Goal: Check status: Check status

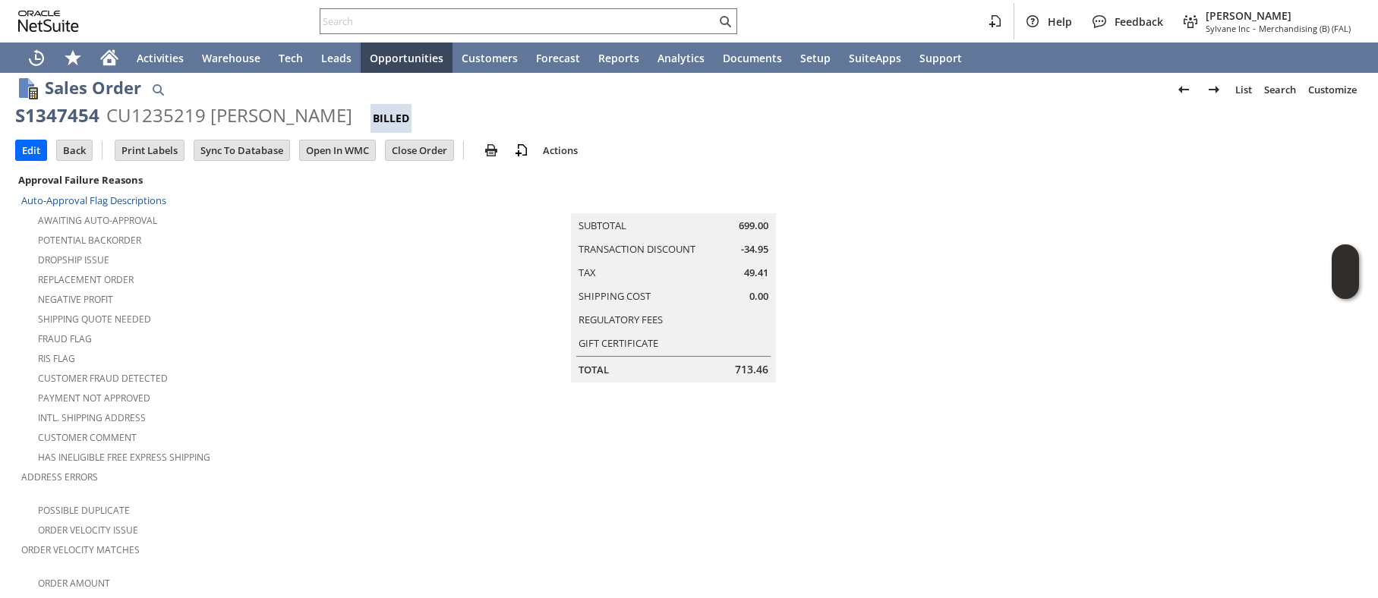
scroll to position [4, 0]
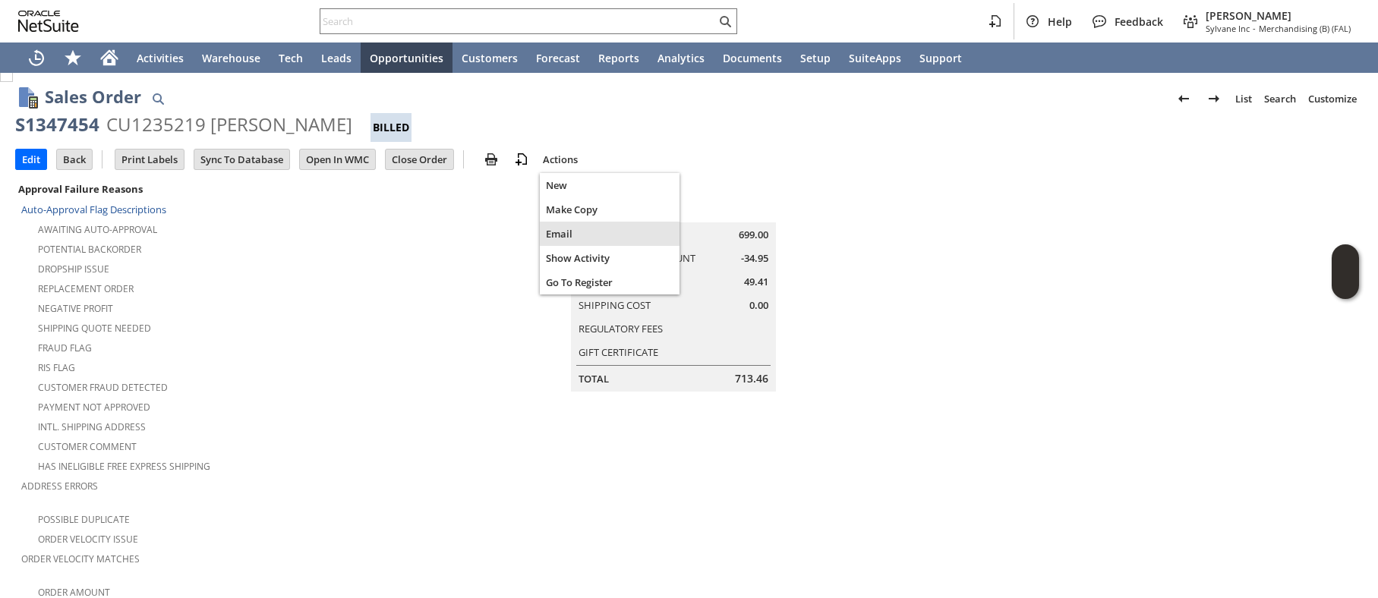
click at [565, 233] on span "Email" at bounding box center [610, 234] width 128 height 14
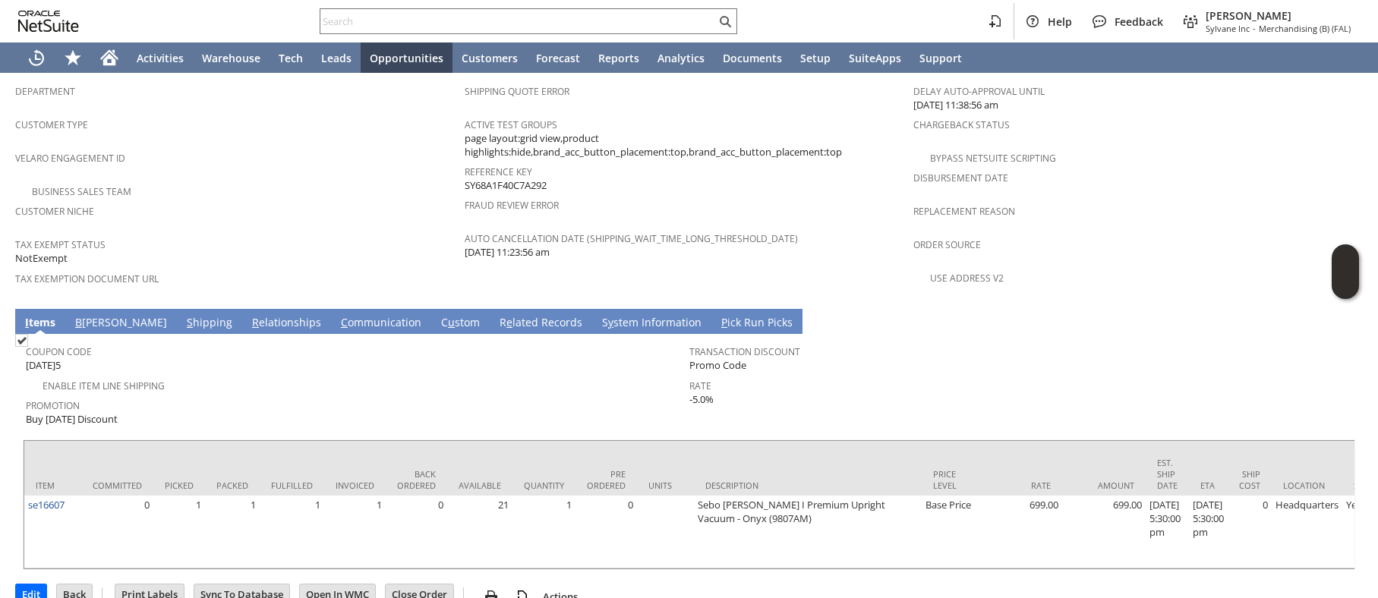
scroll to position [961, 0]
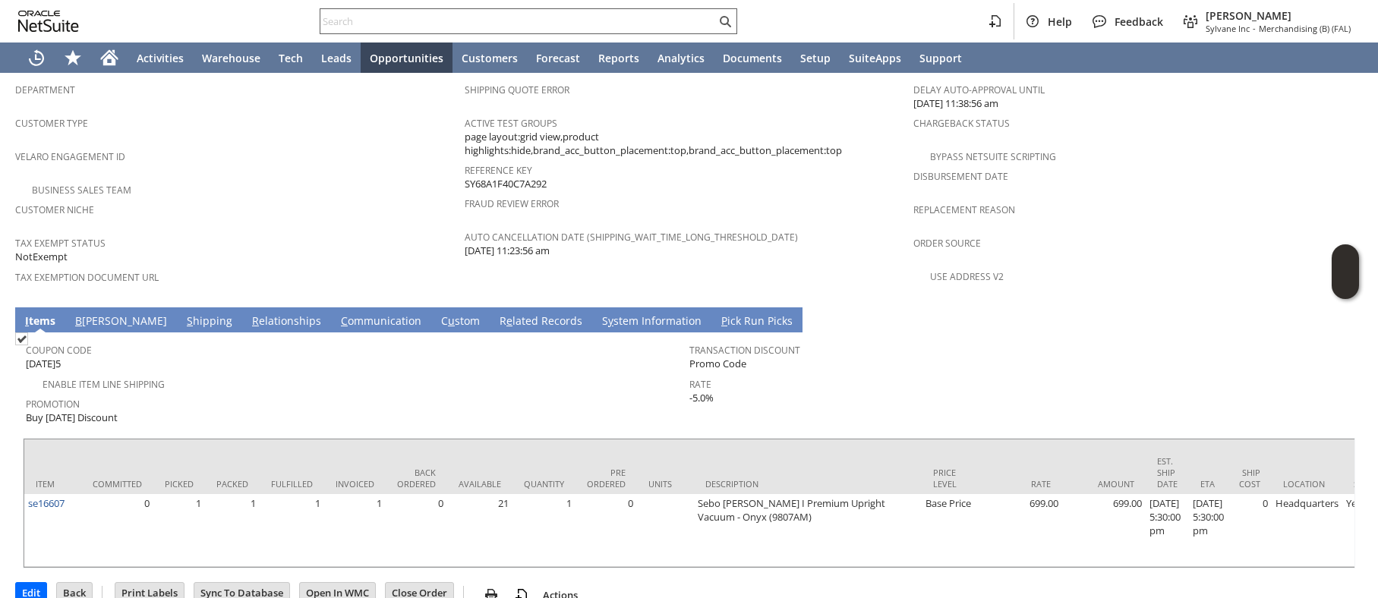
click at [465, 11] on div at bounding box center [528, 21] width 417 height 26
click at [458, 14] on div at bounding box center [528, 21] width 417 height 26
click at [455, 20] on input "text" at bounding box center [517, 21] width 395 height 18
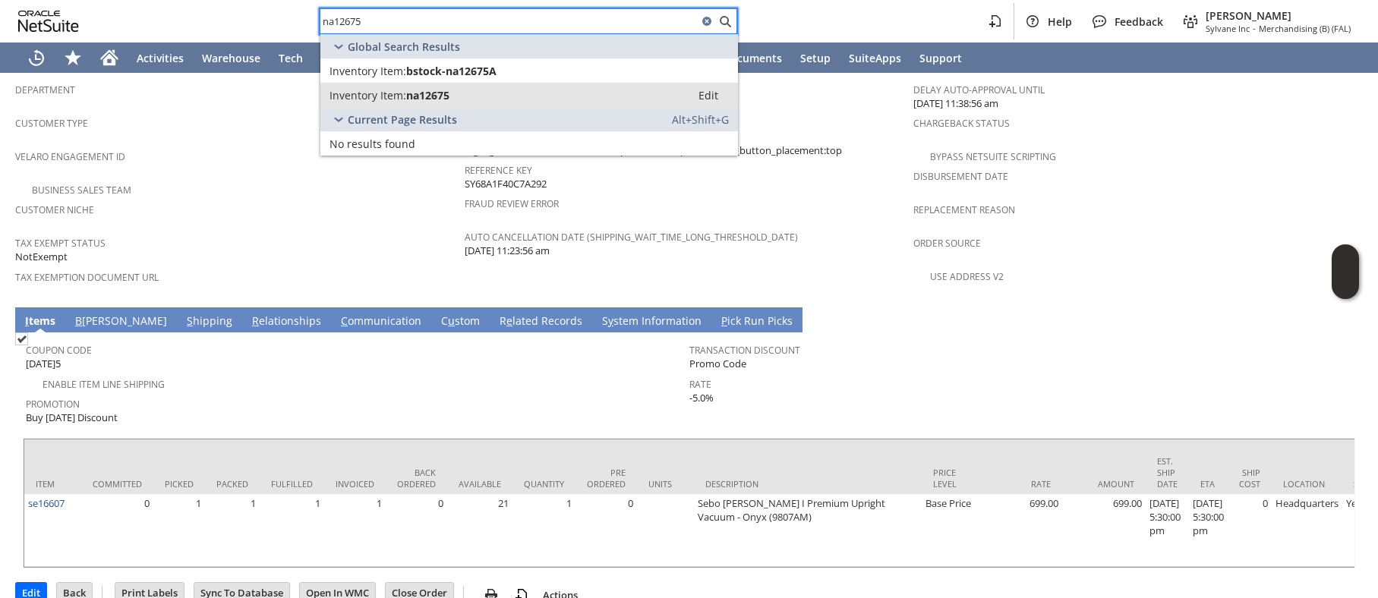
type input "na12675"
click at [448, 93] on span "na12675" at bounding box center [427, 95] width 43 height 14
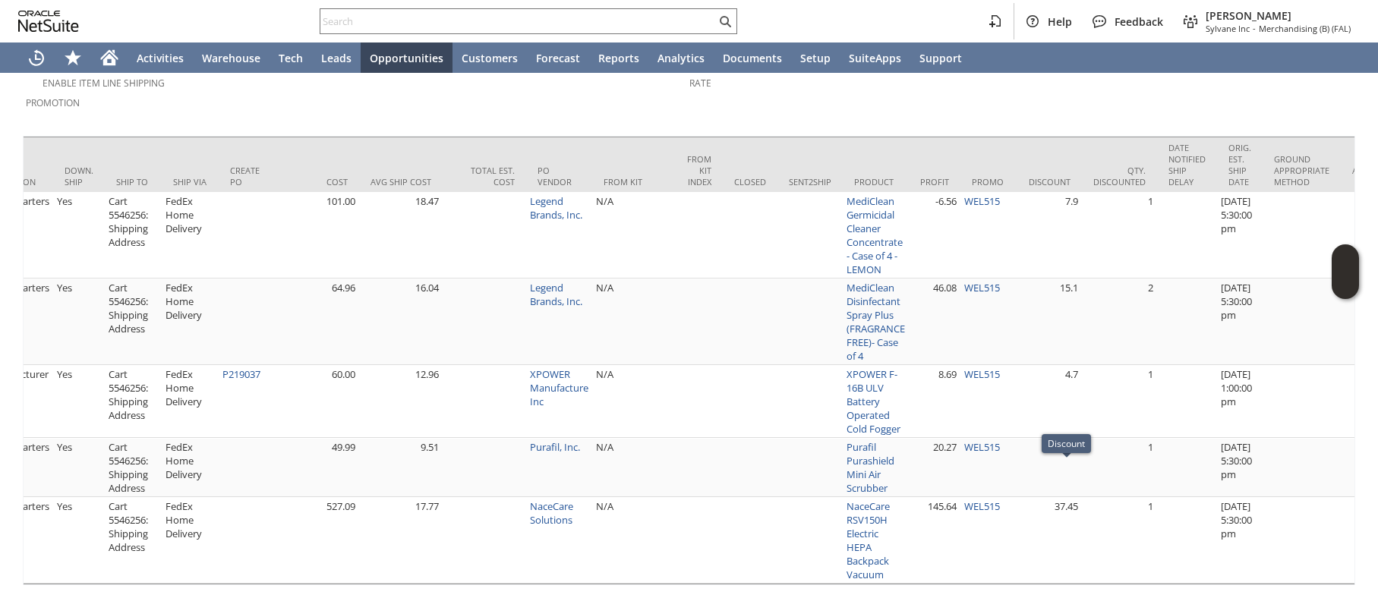
scroll to position [0, 2510]
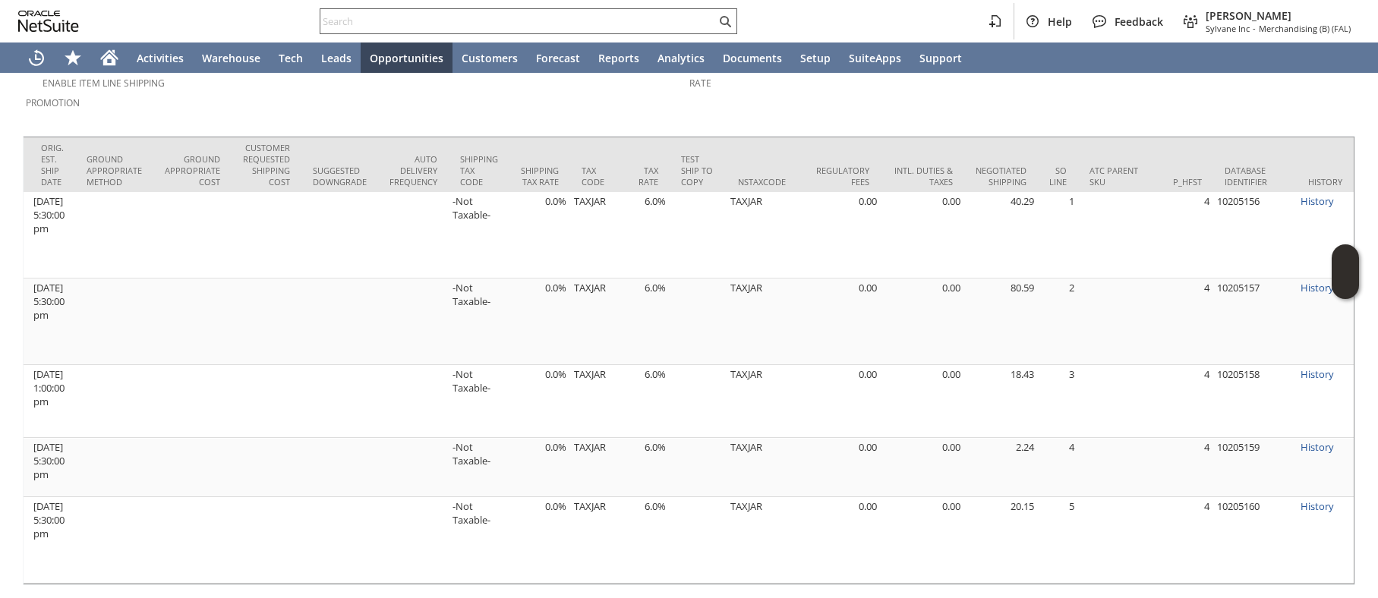
click at [356, 17] on input "text" at bounding box center [517, 21] width 395 height 18
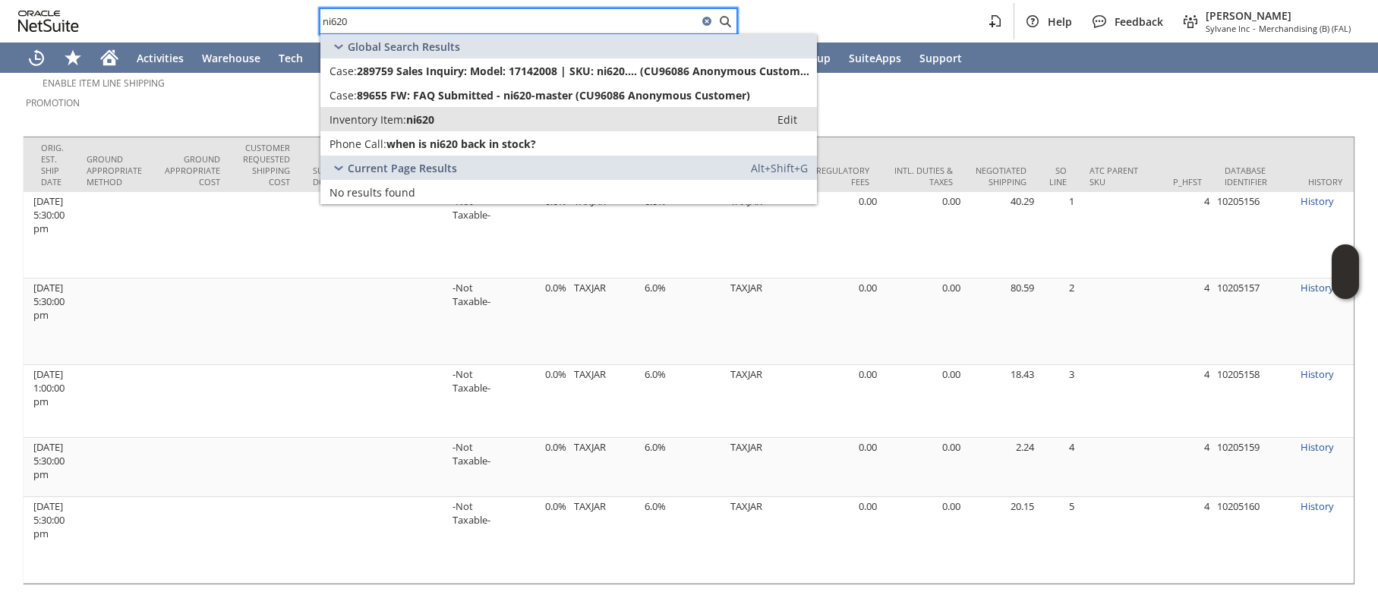
type input "ni620"
click at [414, 115] on span "ni620" at bounding box center [420, 119] width 28 height 14
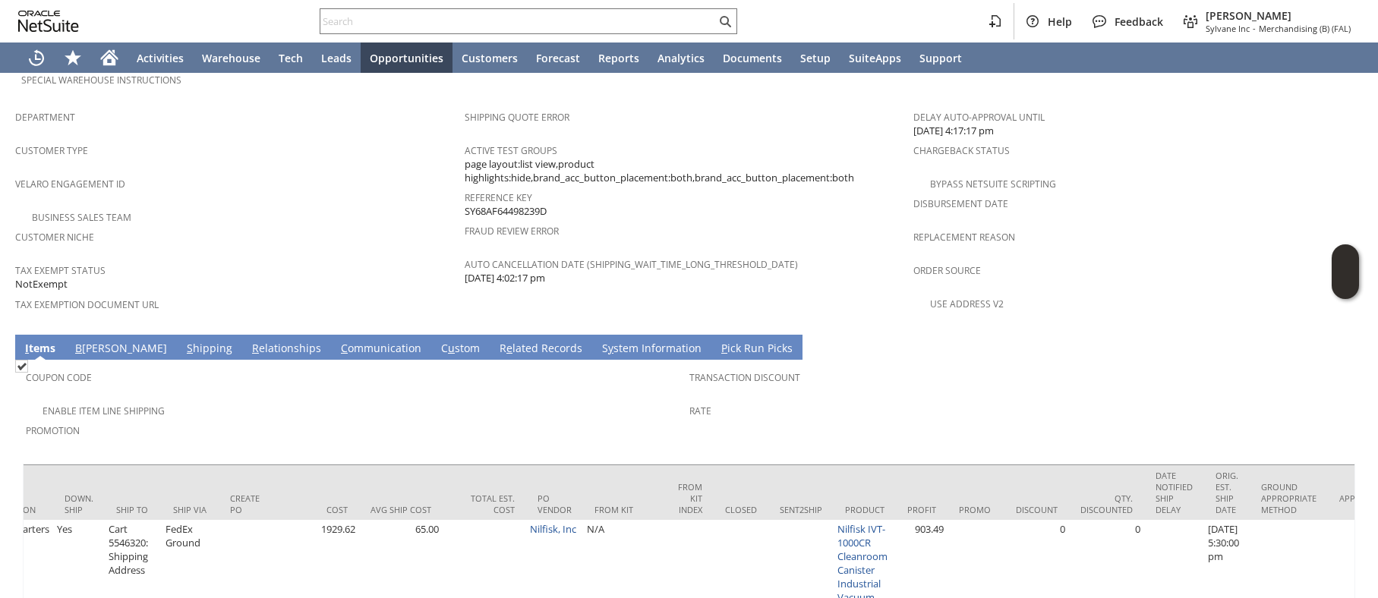
scroll to position [0, 2500]
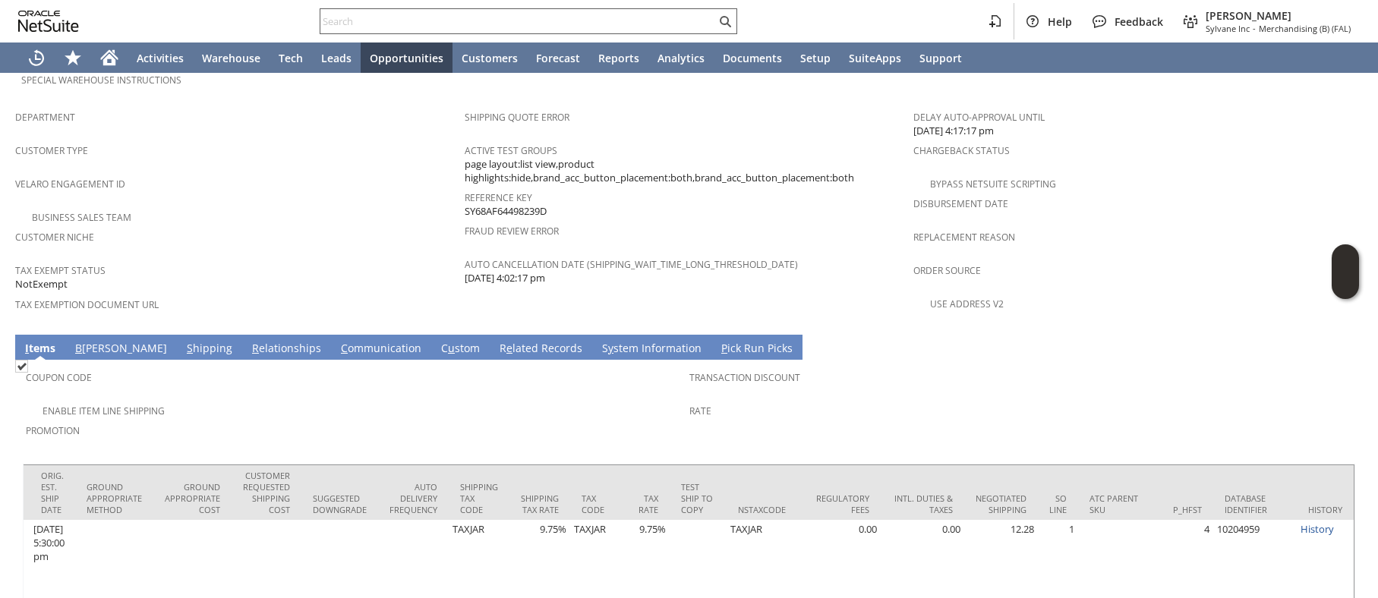
click at [354, 26] on input "text" at bounding box center [517, 21] width 395 height 18
click at [352, 26] on input "text" at bounding box center [517, 21] width 395 height 18
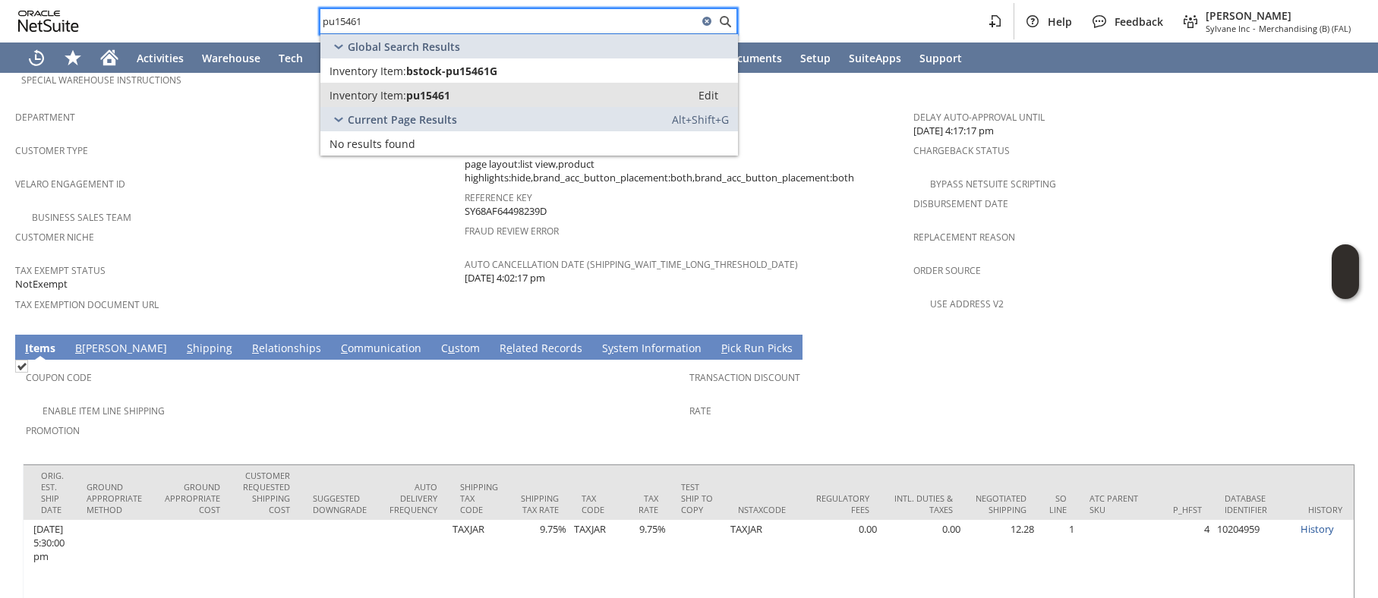
type input "pu15461"
click at [352, 92] on span "Inventory Item:" at bounding box center [367, 95] width 77 height 14
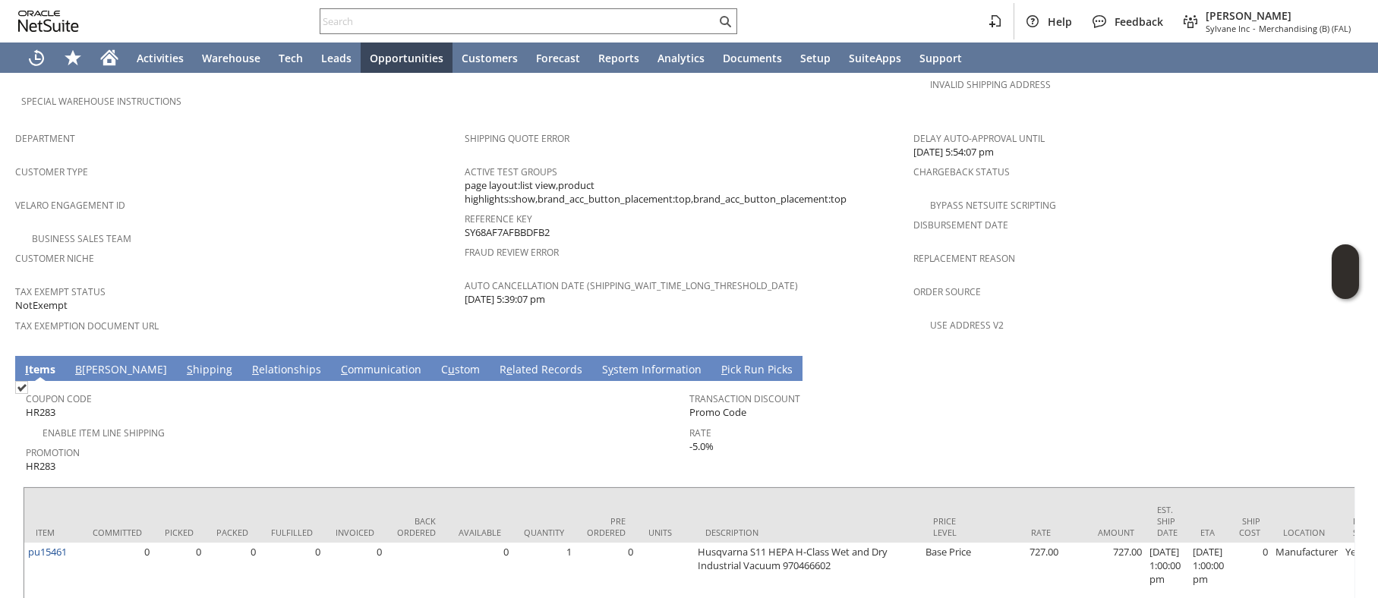
scroll to position [920, 0]
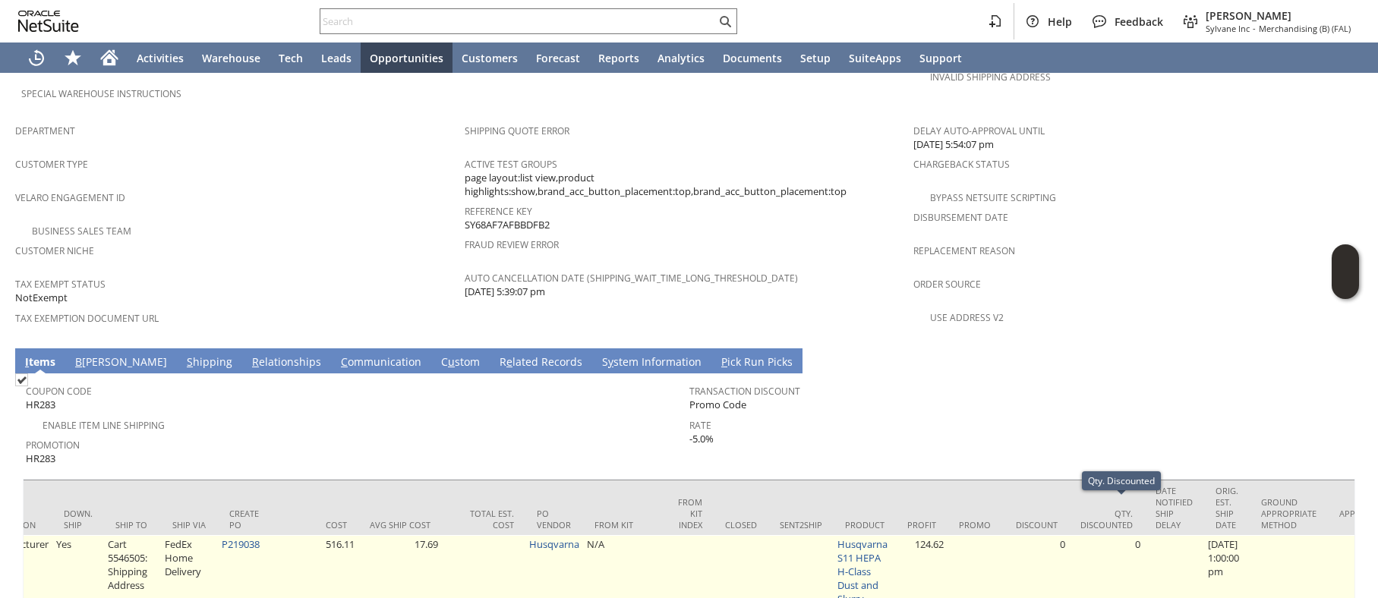
click at [1085, 583] on td "0" at bounding box center [1106, 592] width 75 height 114
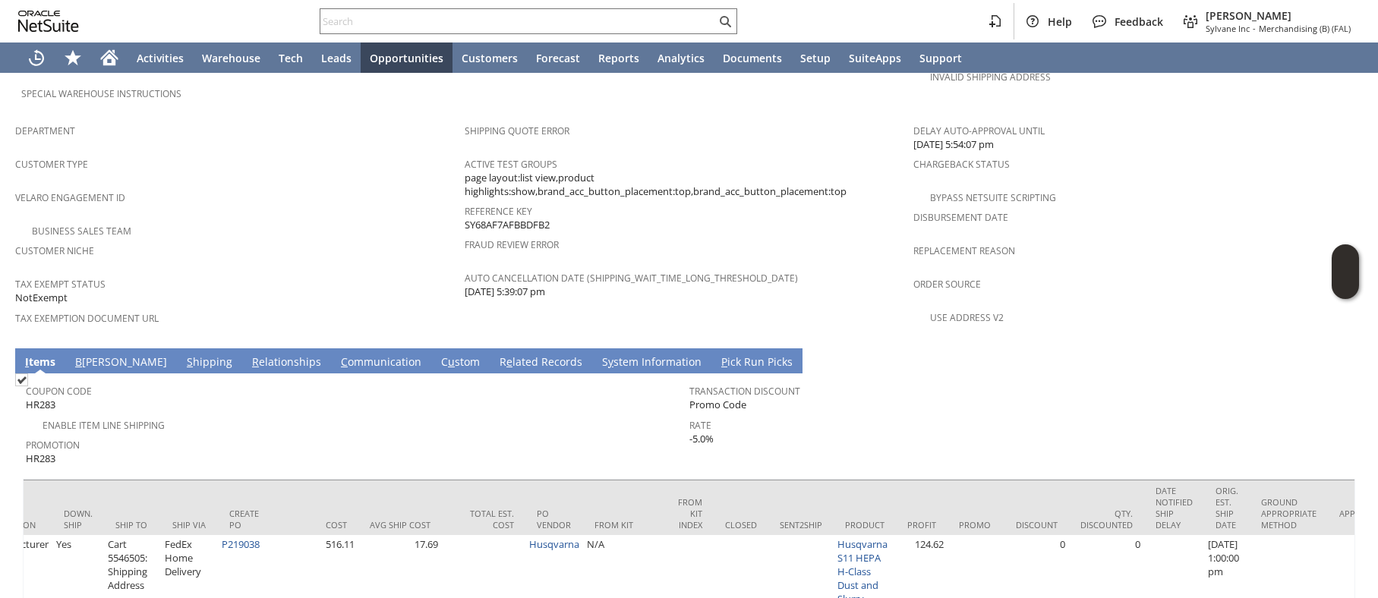
scroll to position [0, 2488]
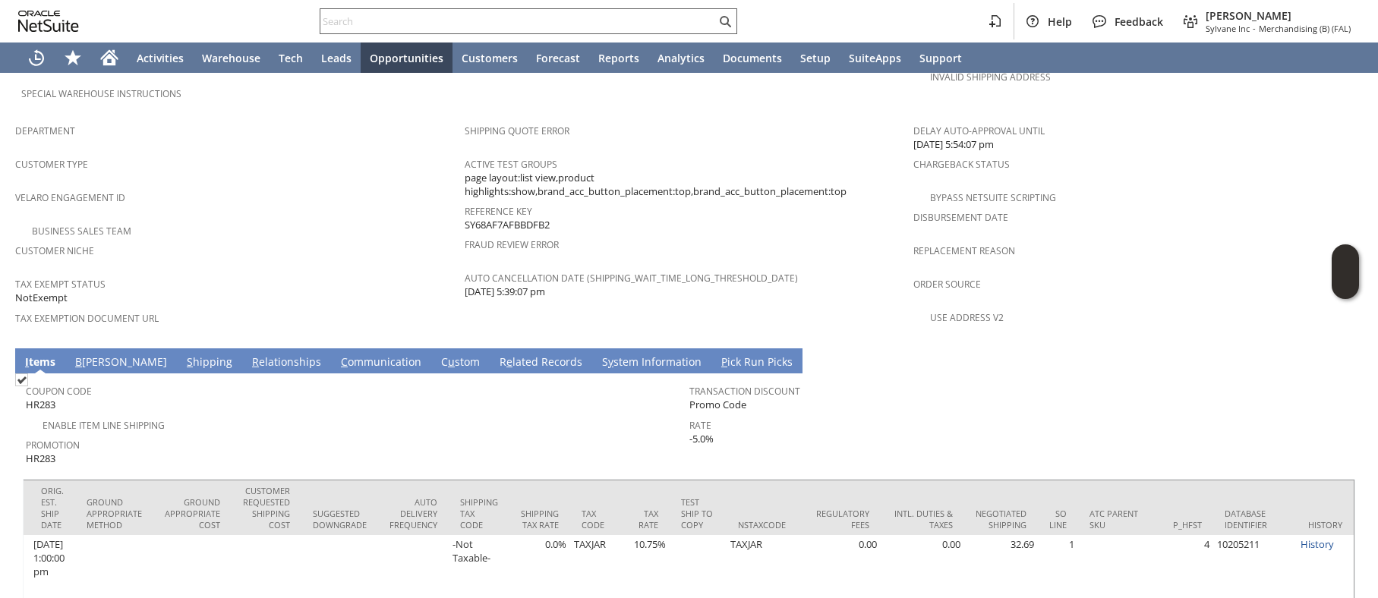
click at [436, 22] on input "text" at bounding box center [517, 21] width 395 height 18
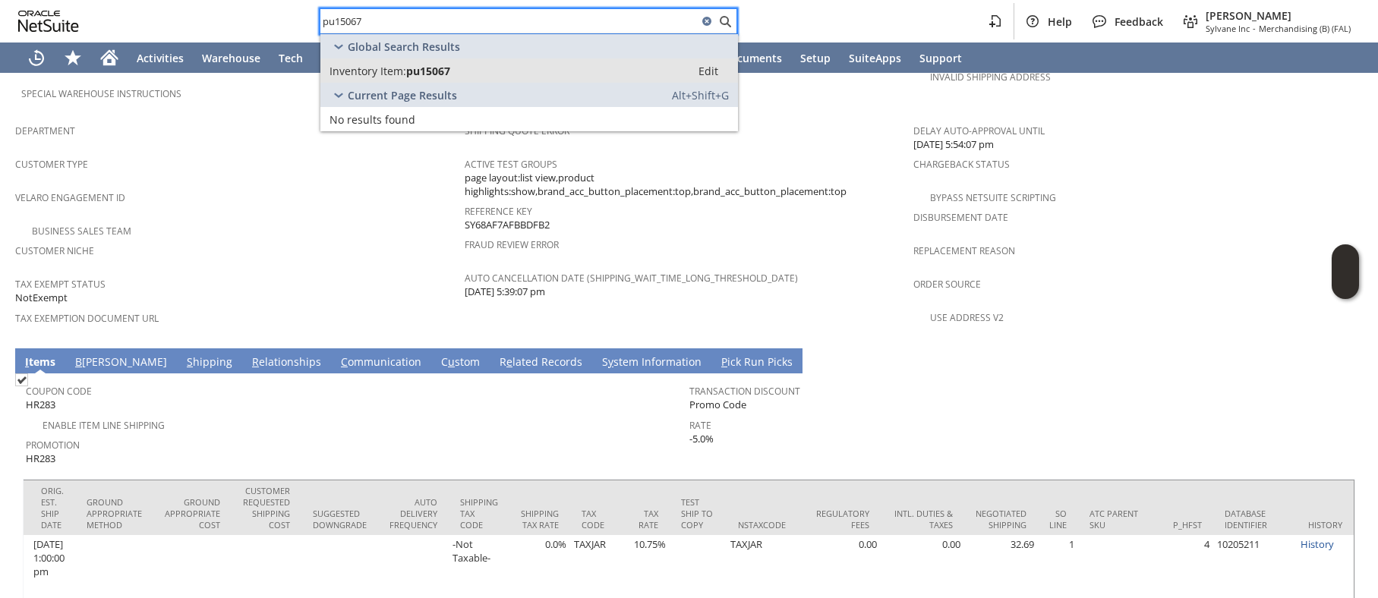
type input "pu15067"
click at [460, 72] on div "Inventory Item: pu15067" at bounding box center [505, 71] width 352 height 14
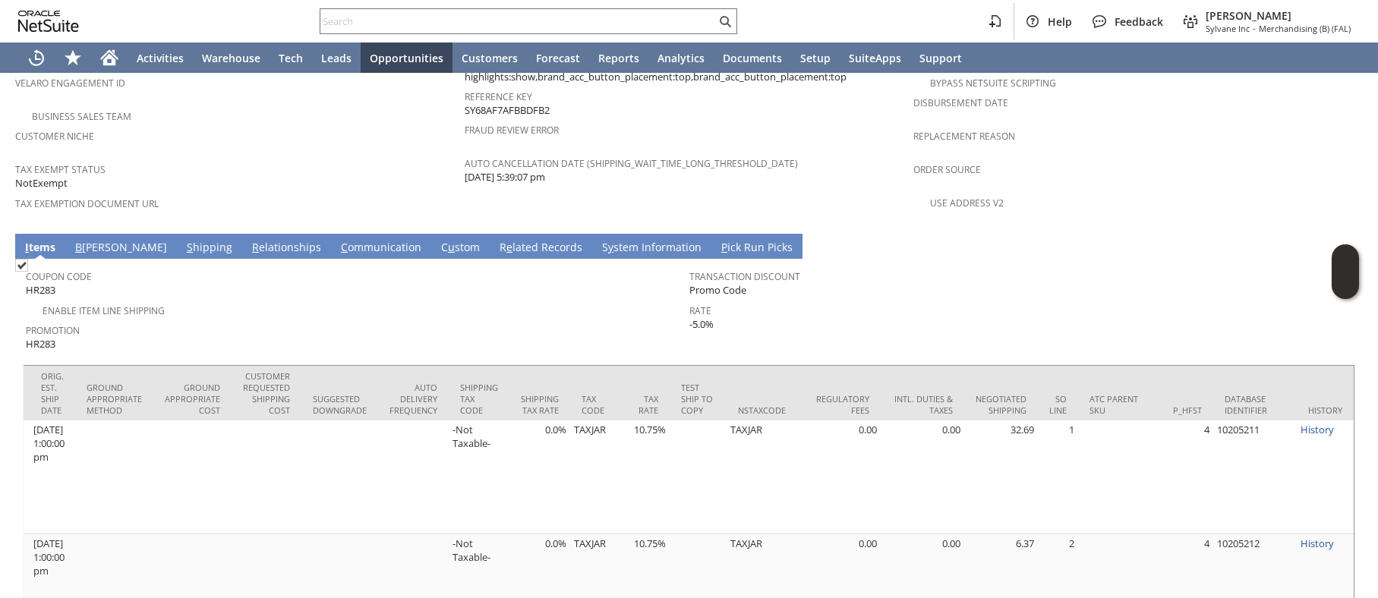
scroll to position [0, 1200]
